Goal: Information Seeking & Learning: Learn about a topic

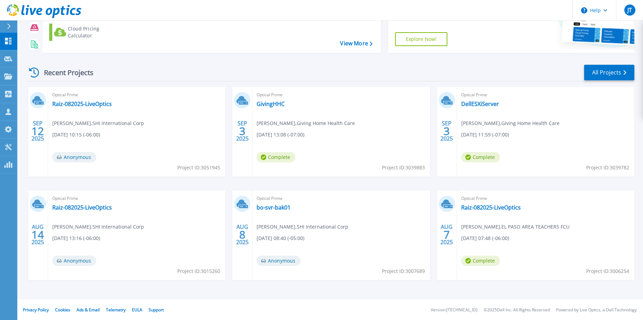
scroll to position [93, 0]
click at [278, 102] on link "GivingHHC" at bounding box center [271, 103] width 28 height 7
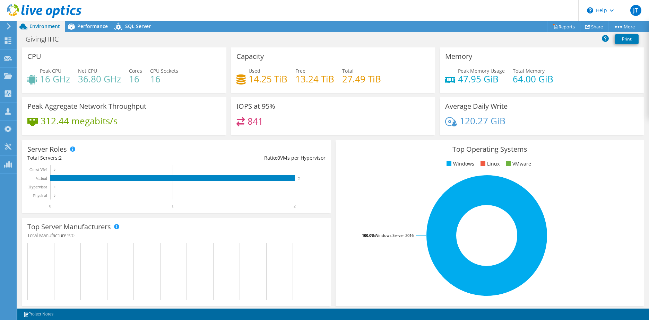
drag, startPoint x: 124, startPoint y: 115, endPoint x: 129, endPoint y: 117, distance: 5.0
click at [129, 117] on div "Peak Aggregate Network Throughput 312.44 megabits/s" at bounding box center [124, 116] width 204 height 38
click at [142, 117] on div "Peak Aggregate Network Throughput 312.44 megabits/s" at bounding box center [124, 116] width 204 height 38
click at [90, 25] on span "Performance" at bounding box center [92, 26] width 30 height 7
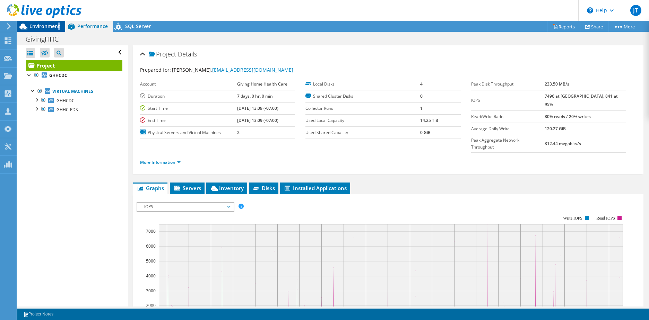
click at [58, 26] on span "Environment" at bounding box center [44, 26] width 30 height 7
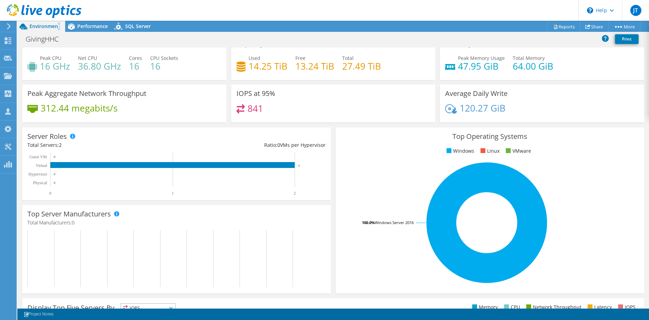
scroll to position [4, 0]
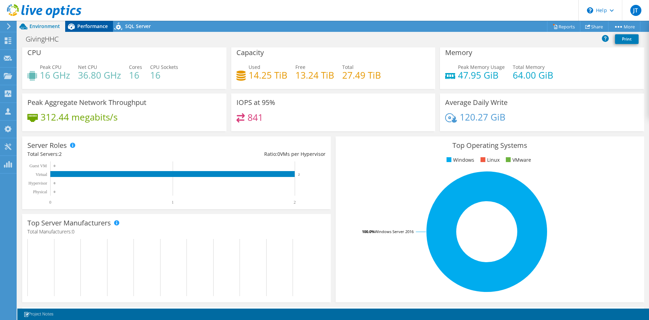
click at [110, 25] on div "Performance" at bounding box center [89, 26] width 48 height 11
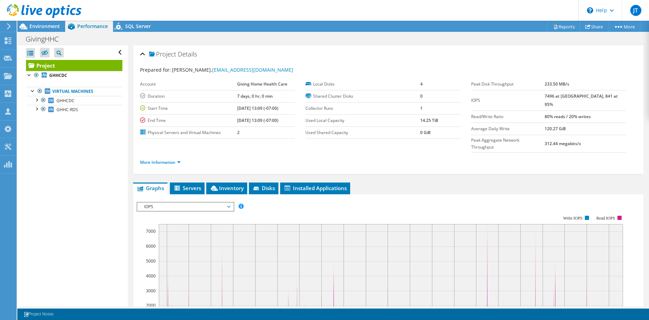
scroll to position [0, 0]
click at [185, 203] on span "IOPS" at bounding box center [185, 207] width 89 height 8
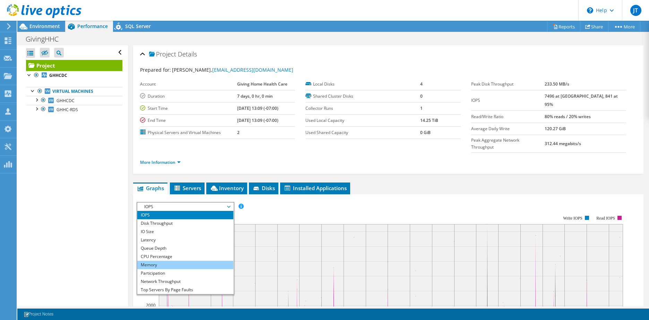
click at [177, 261] on li "Memory" at bounding box center [185, 265] width 96 height 8
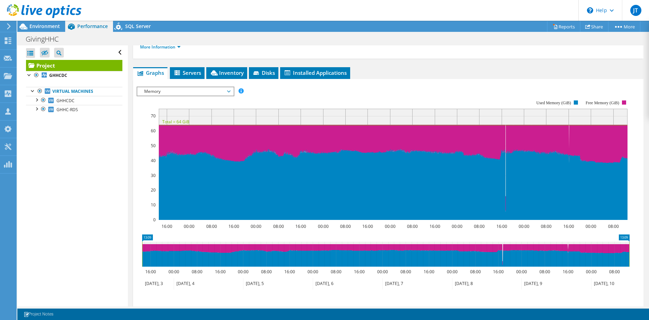
scroll to position [93, 0]
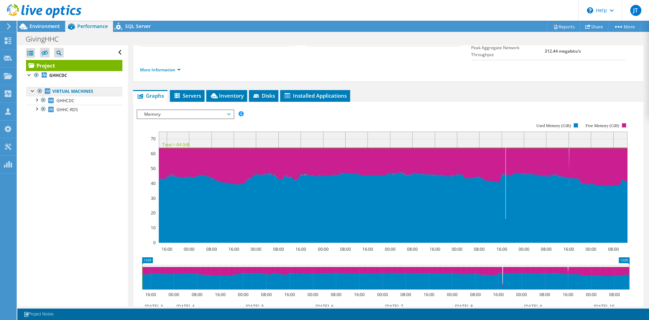
click at [89, 87] on link "Virtual Machines" at bounding box center [74, 91] width 96 height 9
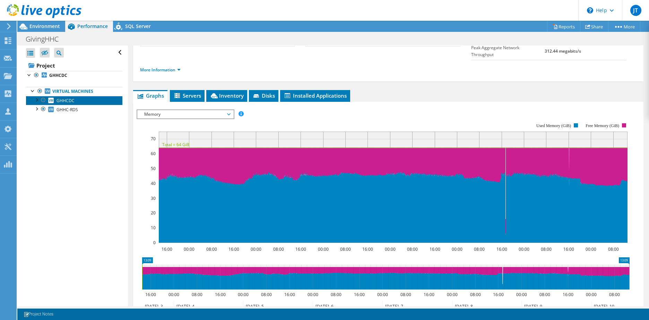
click at [80, 97] on link "GHHCDC" at bounding box center [74, 100] width 96 height 9
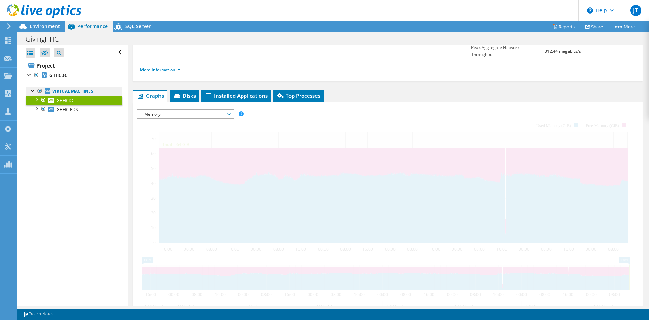
click at [80, 93] on link "Virtual Machines" at bounding box center [74, 91] width 96 height 9
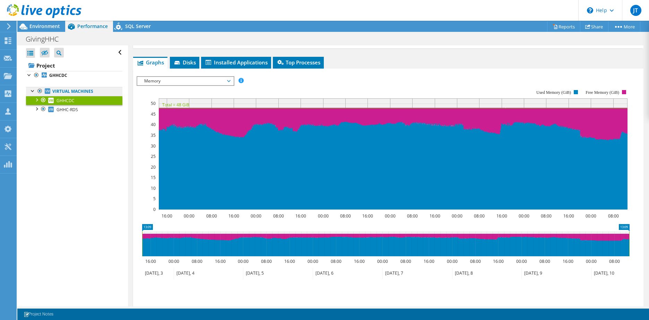
click at [80, 90] on link "Virtual Machines" at bounding box center [74, 91] width 96 height 9
click at [69, 90] on link "Virtual Machines" at bounding box center [74, 91] width 96 height 9
click at [60, 104] on link "GHHCDC" at bounding box center [74, 100] width 96 height 9
click at [61, 110] on span "GHHC-RDS" at bounding box center [66, 110] width 21 height 6
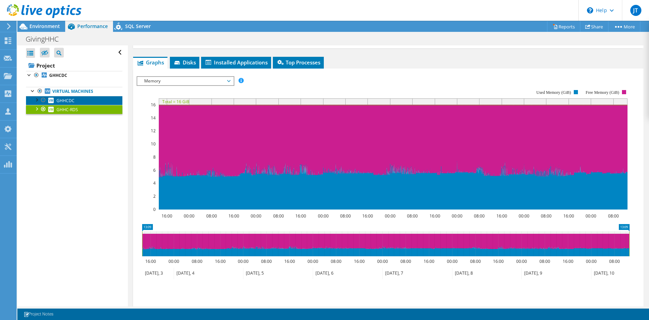
click at [65, 100] on span "GHHCDC" at bounding box center [65, 101] width 18 height 6
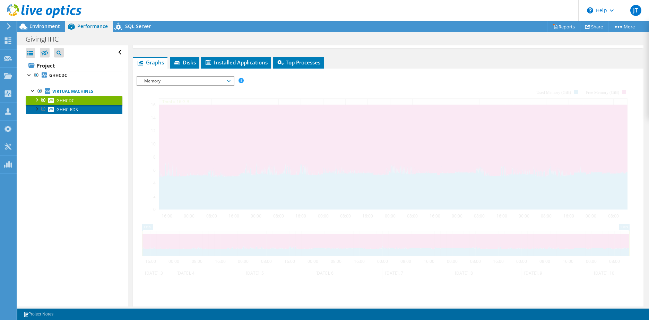
click at [64, 107] on span "GHHC-RDS" at bounding box center [66, 110] width 21 height 6
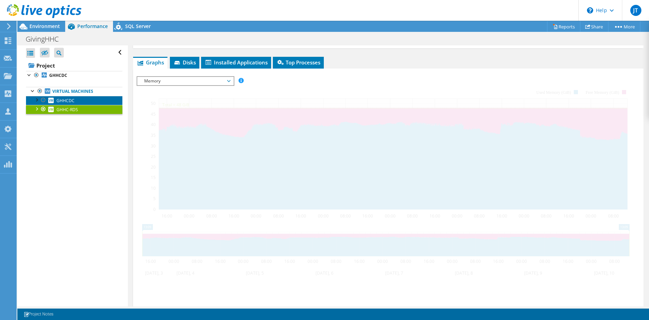
click at [68, 102] on span "GHHCDC" at bounding box center [65, 101] width 18 height 6
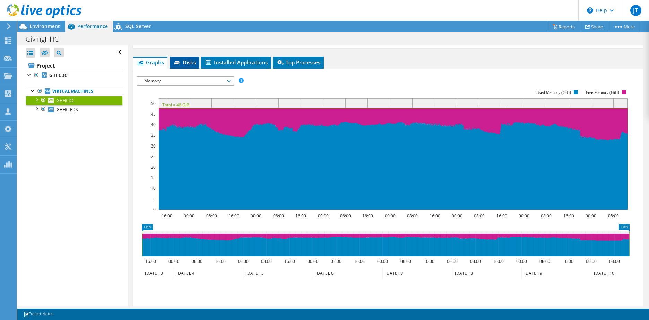
click at [191, 61] on span "Disks" at bounding box center [184, 62] width 23 height 7
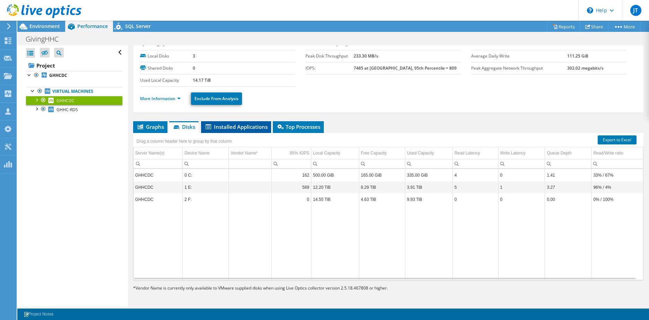
click at [229, 124] on span "Installed Applications" at bounding box center [235, 126] width 63 height 7
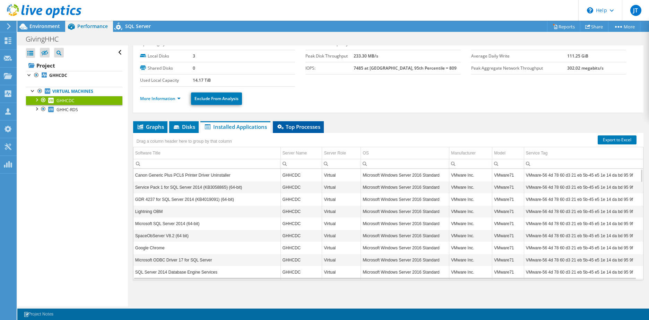
click at [290, 128] on span "Top Processes" at bounding box center [298, 126] width 44 height 7
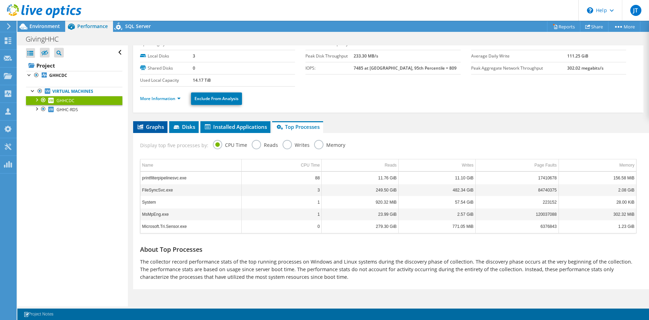
click at [141, 127] on icon at bounding box center [141, 126] width 6 height 5
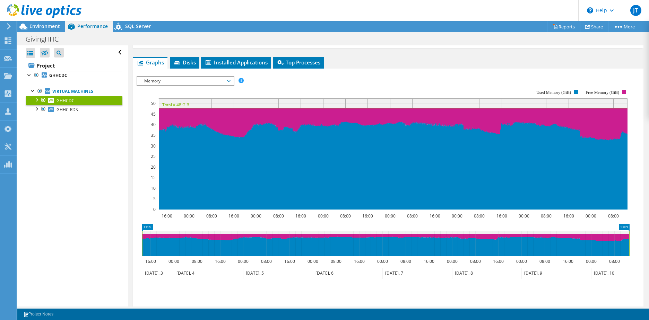
click at [183, 79] on span "Memory" at bounding box center [185, 81] width 89 height 8
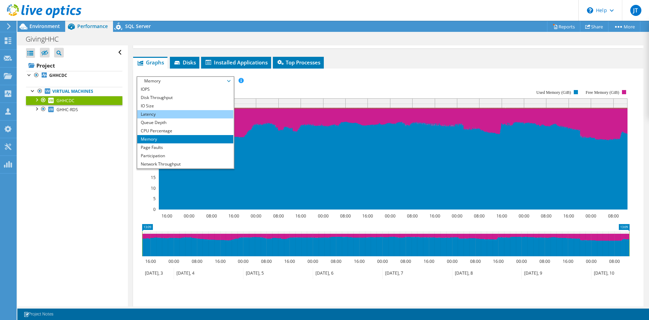
click at [175, 111] on li "Latency" at bounding box center [185, 114] width 96 height 8
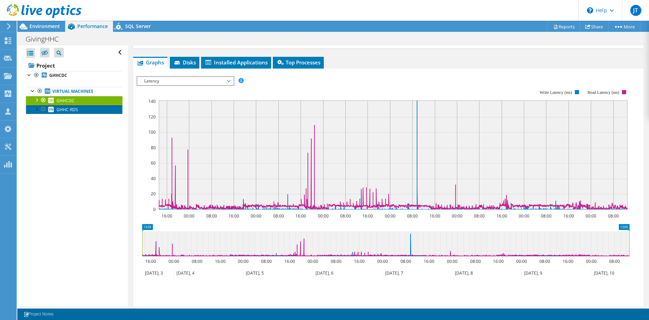
click at [86, 107] on link "GHHC-RDS" at bounding box center [74, 109] width 96 height 9
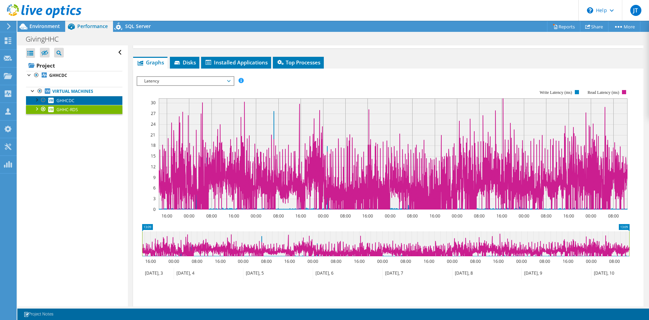
click at [89, 99] on link "GHHCDC" at bounding box center [74, 100] width 96 height 9
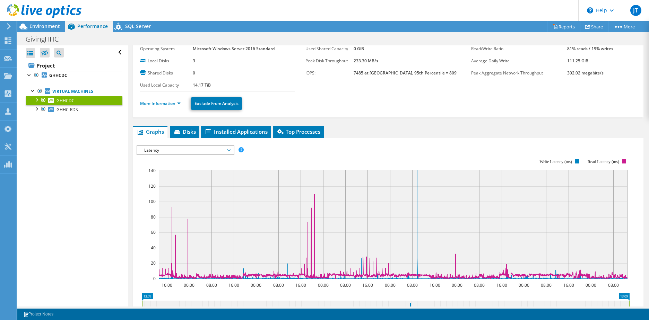
scroll to position [0, 0]
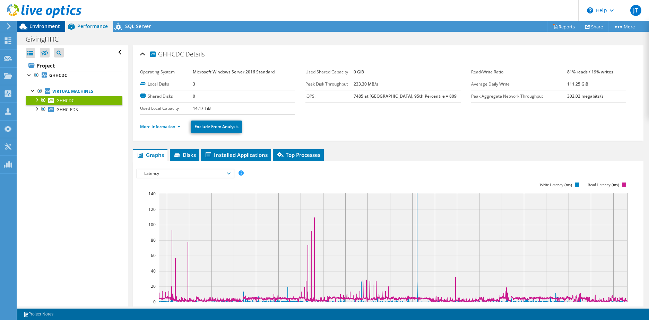
click at [51, 30] on div "Environment" at bounding box center [41, 26] width 48 height 11
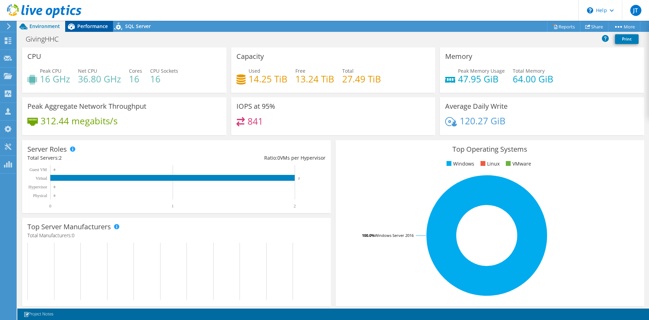
click at [94, 26] on span "Performance" at bounding box center [92, 26] width 30 height 7
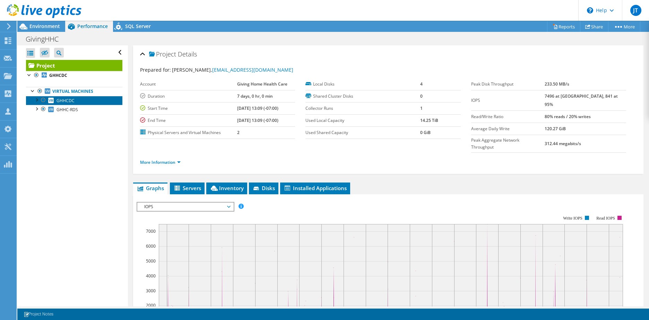
click at [80, 101] on link "GHHCDC" at bounding box center [74, 100] width 96 height 9
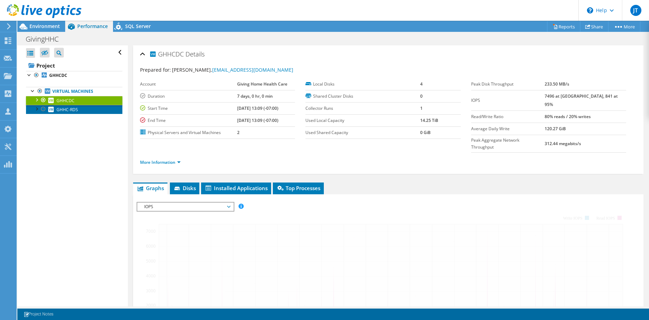
click at [79, 110] on link "GHHC-RDS" at bounding box center [74, 109] width 96 height 9
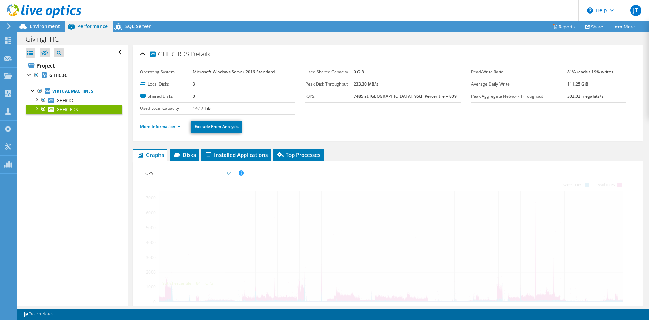
click at [177, 176] on span "IOPS" at bounding box center [185, 173] width 89 height 8
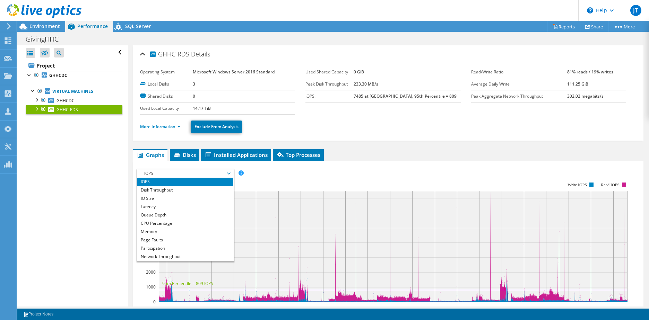
click at [181, 173] on span "IOPS" at bounding box center [185, 173] width 89 height 8
click at [182, 173] on span "IOPS" at bounding box center [185, 173] width 89 height 8
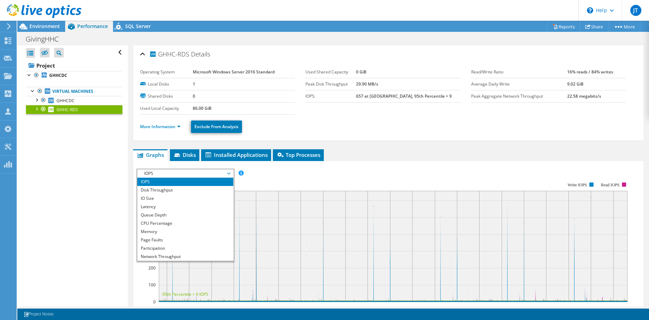
click at [228, 172] on span "IOPS" at bounding box center [185, 173] width 89 height 8
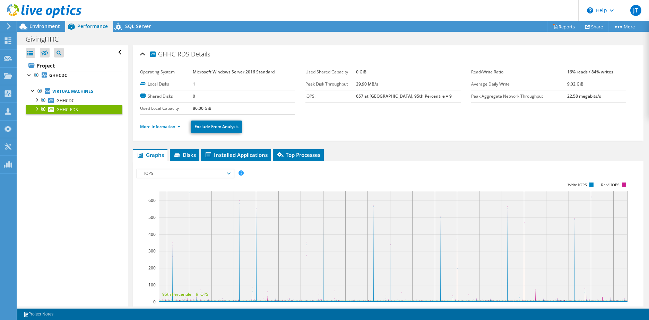
click at [229, 173] on span "IOPS" at bounding box center [185, 173] width 89 height 8
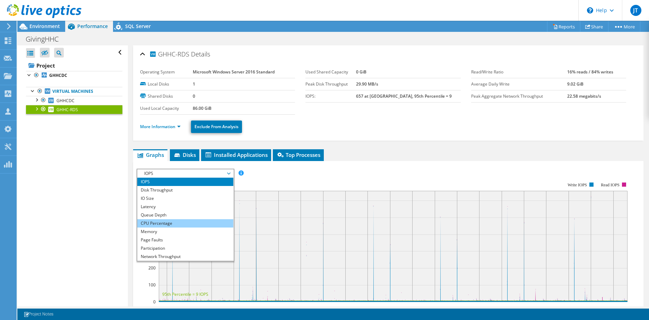
click at [208, 224] on li "CPU Percentage" at bounding box center [185, 223] width 96 height 8
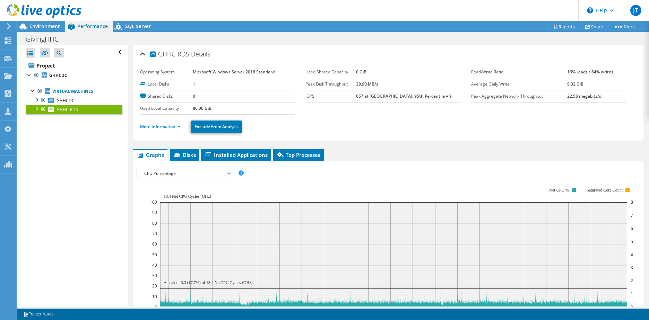
click at [228, 173] on span "CPU Percentage" at bounding box center [185, 173] width 89 height 8
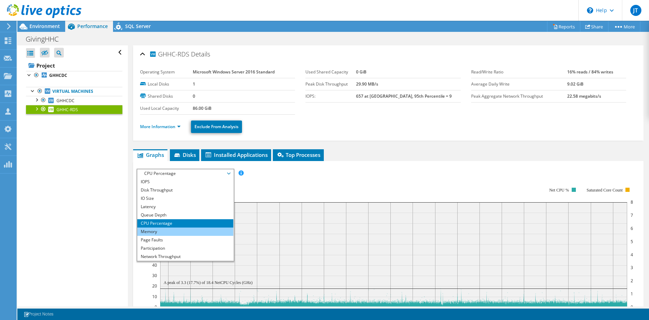
click at [213, 230] on li "Memory" at bounding box center [185, 232] width 96 height 8
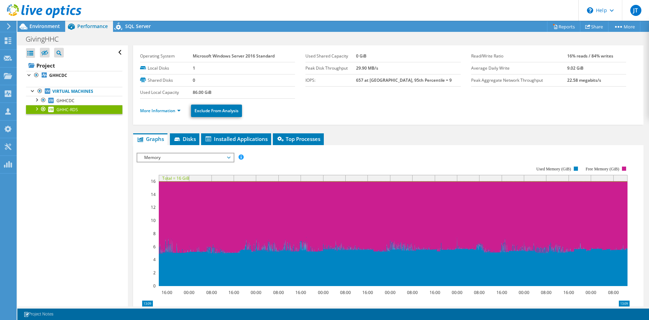
scroll to position [23, 0]
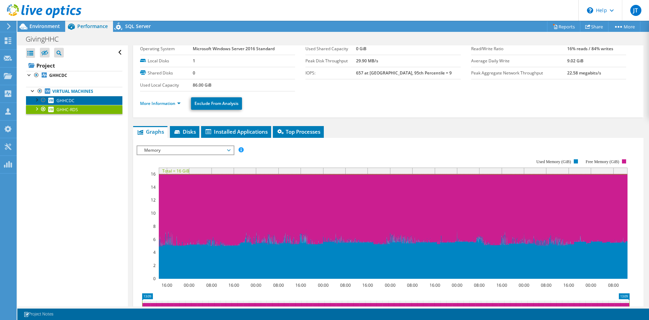
click at [102, 97] on link "GHHCDC" at bounding box center [74, 100] width 96 height 9
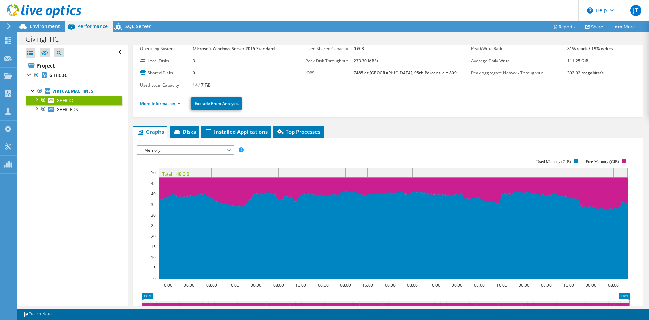
click at [184, 149] on span "Memory" at bounding box center [185, 150] width 89 height 8
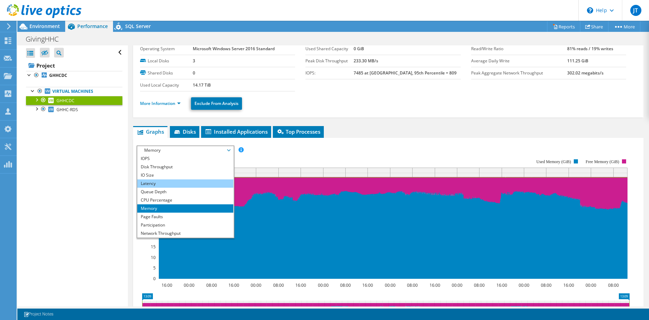
click at [183, 182] on li "Latency" at bounding box center [185, 183] width 96 height 8
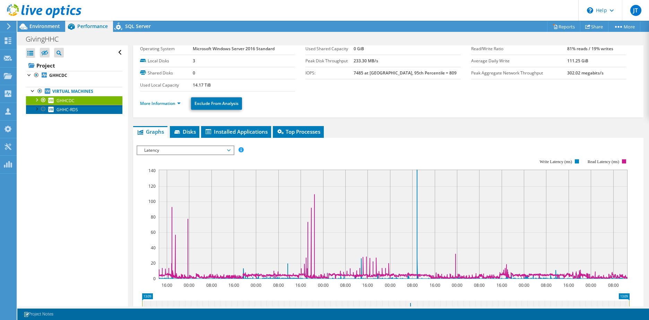
click at [79, 111] on link "GHHC-RDS" at bounding box center [74, 109] width 96 height 9
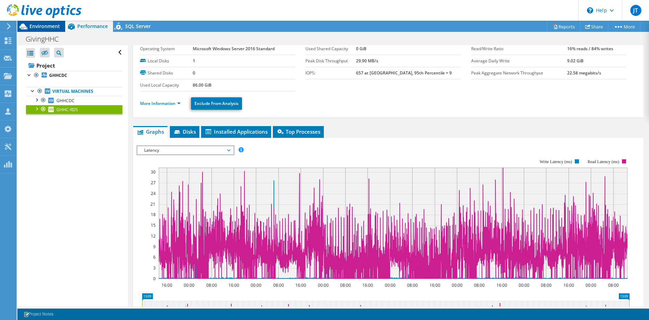
click at [37, 25] on span "Environment" at bounding box center [44, 26] width 30 height 7
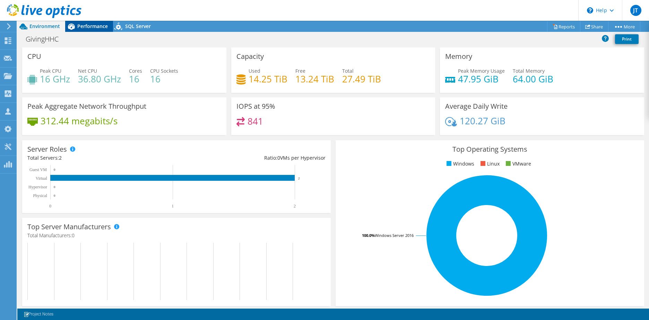
click at [96, 29] on span "Performance" at bounding box center [92, 26] width 30 height 7
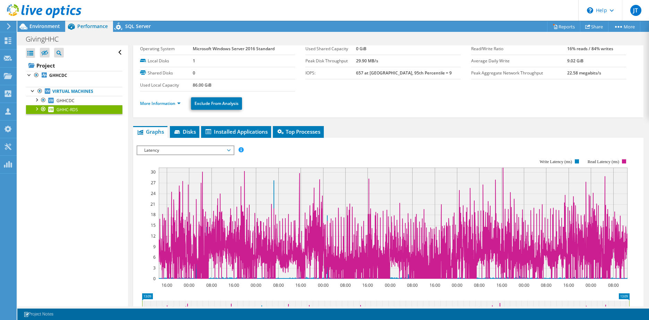
click at [200, 148] on span "Latency" at bounding box center [185, 150] width 89 height 8
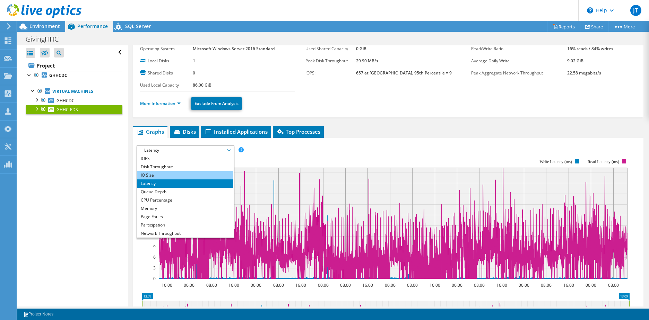
click at [198, 174] on li "IO Size" at bounding box center [185, 175] width 96 height 8
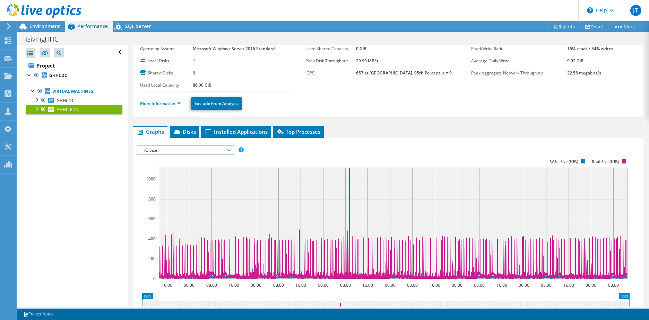
click at [219, 149] on span "IO Size" at bounding box center [185, 150] width 89 height 8
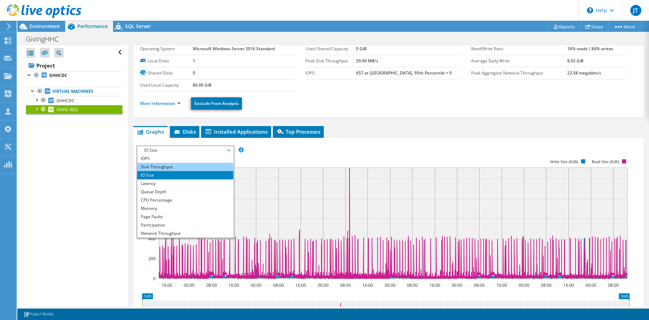
click at [210, 165] on li "Disk Throughput" at bounding box center [185, 167] width 96 height 8
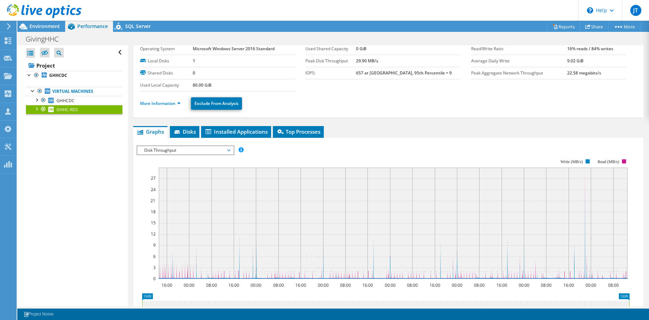
click at [210, 150] on span "Disk Throughput" at bounding box center [185, 150] width 89 height 8
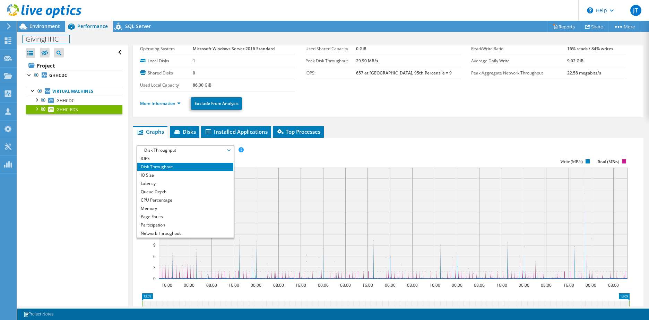
click at [35, 33] on div "GivingHHC Print" at bounding box center [332, 39] width 631 height 13
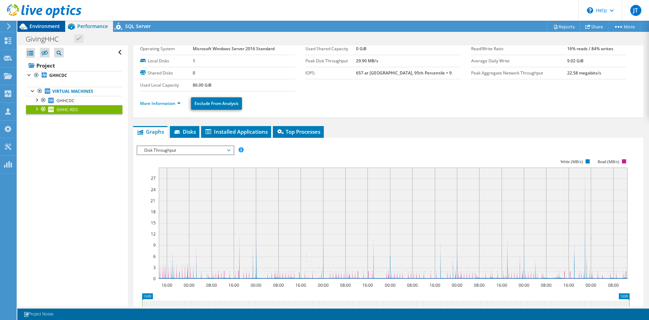
click at [36, 26] on span "Environment" at bounding box center [44, 26] width 30 height 7
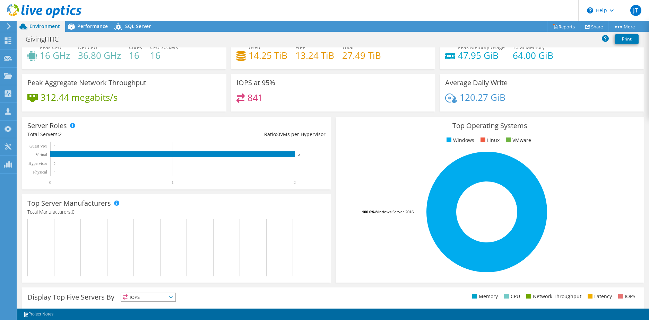
scroll to position [0, 0]
